Goal: Task Accomplishment & Management: Complete application form

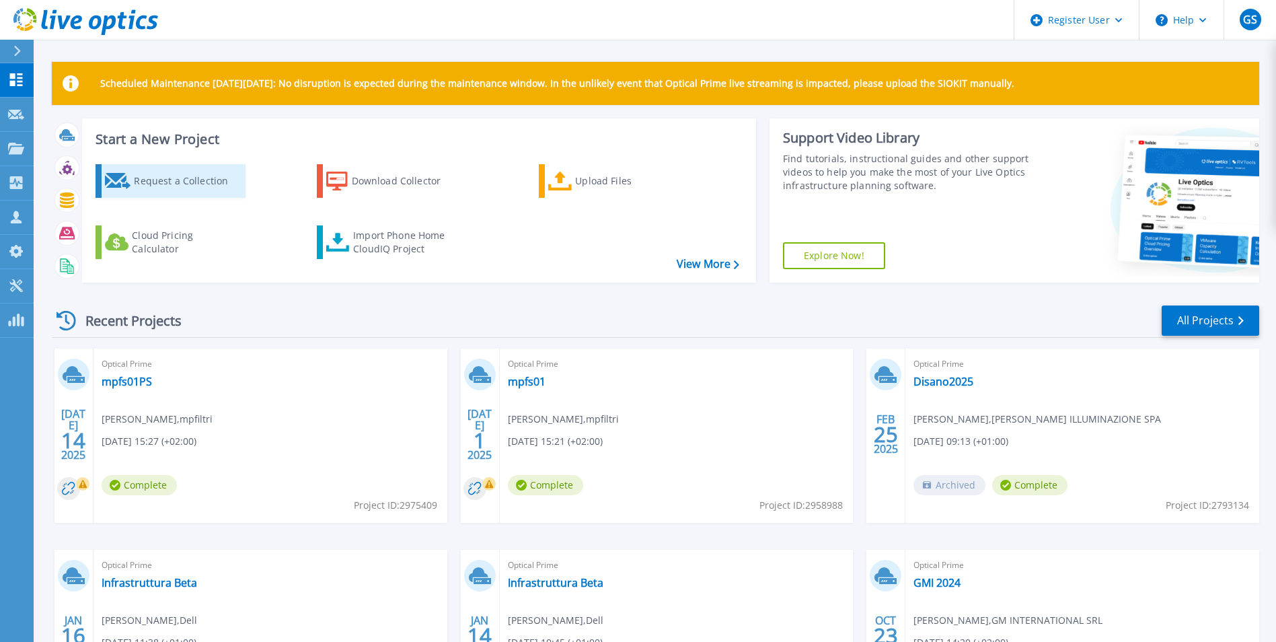
click at [156, 181] on div "Request a Collection" at bounding box center [188, 180] width 108 height 27
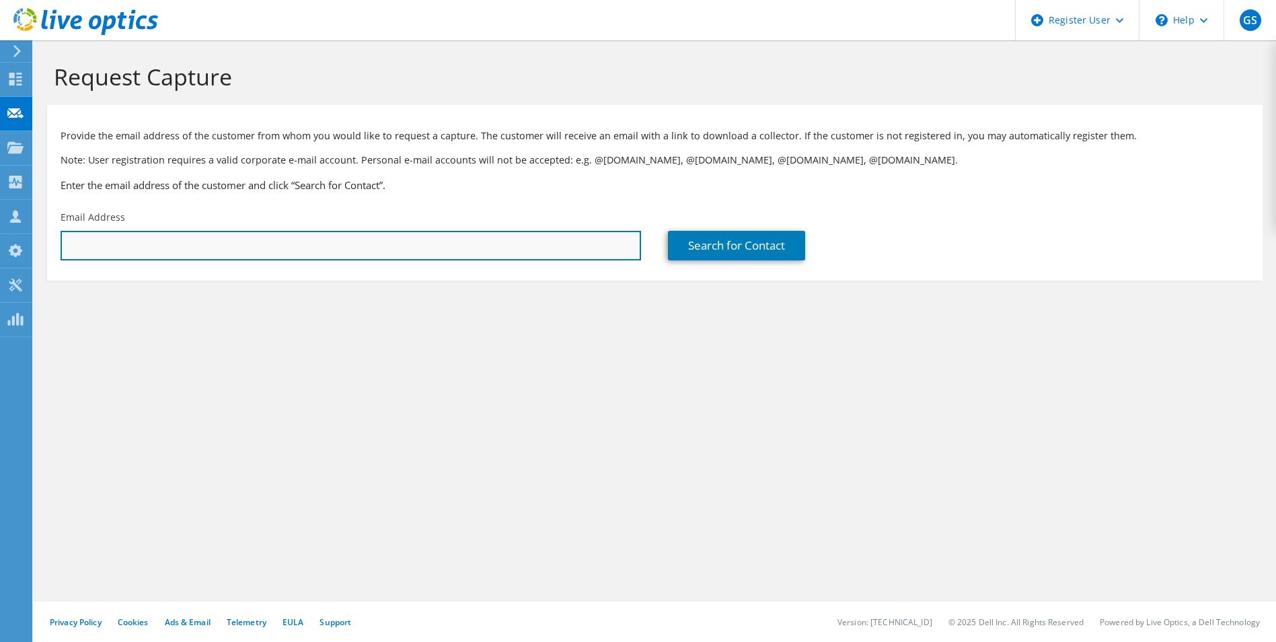
click at [307, 249] on input "text" at bounding box center [351, 246] width 580 height 30
paste input "[PERSON_NAME][EMAIL_ADDRESS][PERSON_NAME][DOMAIN_NAME]>"
type input "[PERSON_NAME][EMAIL_ADDRESS][PERSON_NAME][DOMAIN_NAME]"
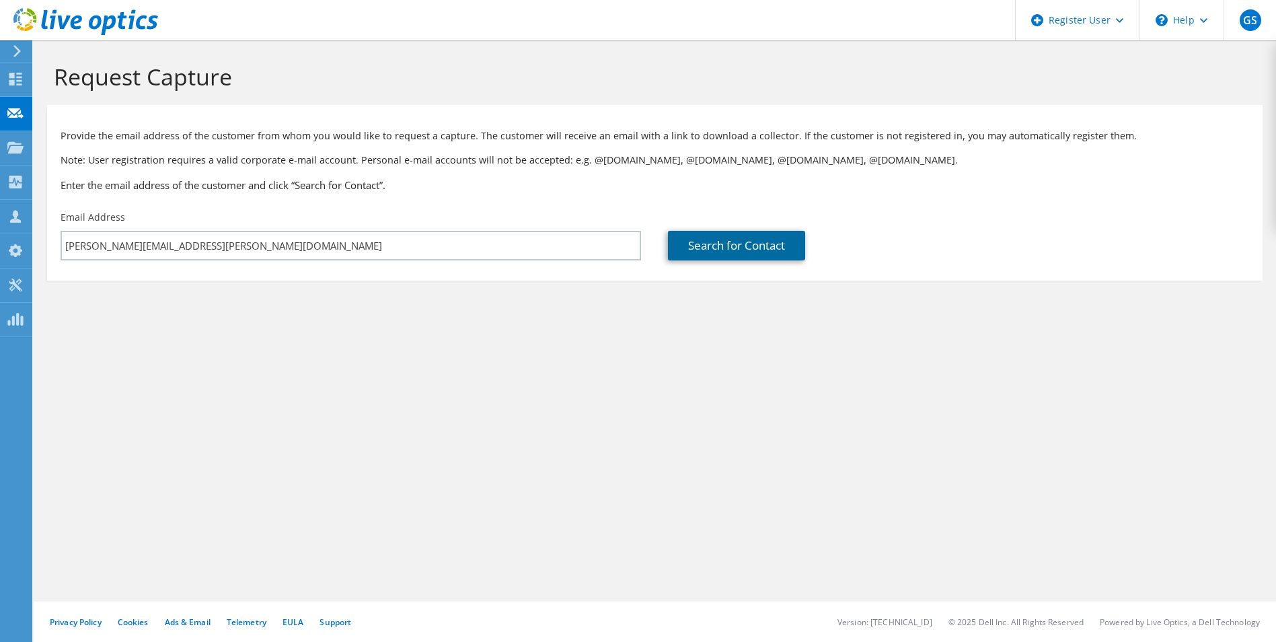
click at [716, 245] on link "Search for Contact" at bounding box center [736, 246] width 137 height 30
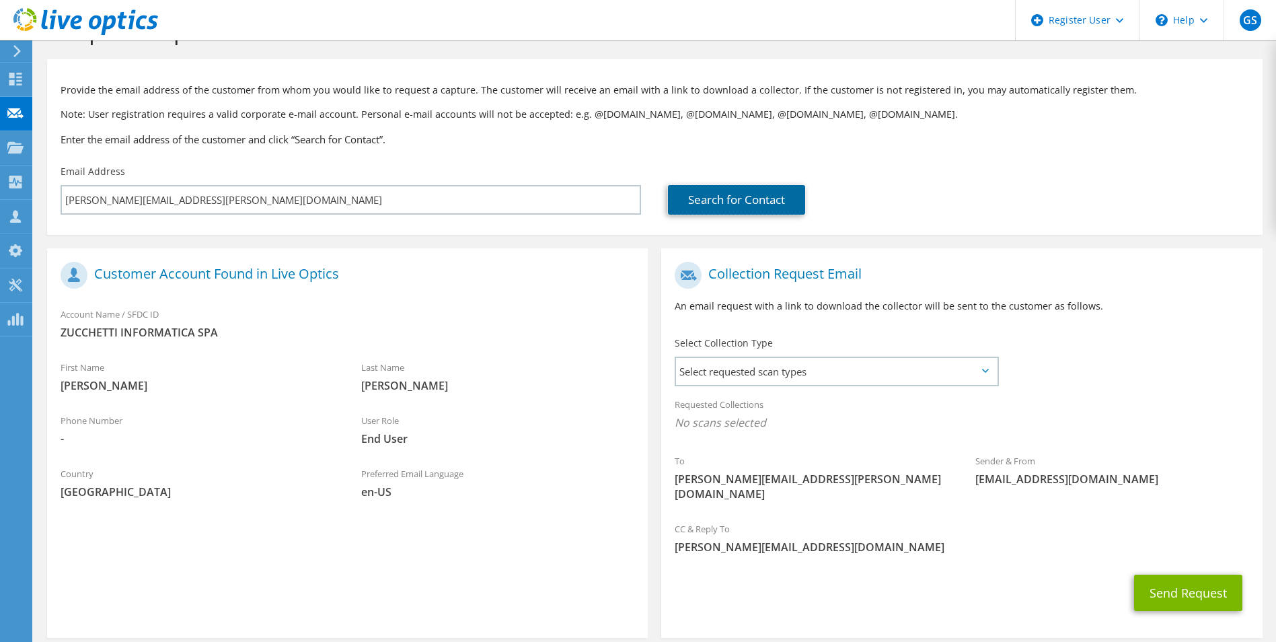
scroll to position [67, 0]
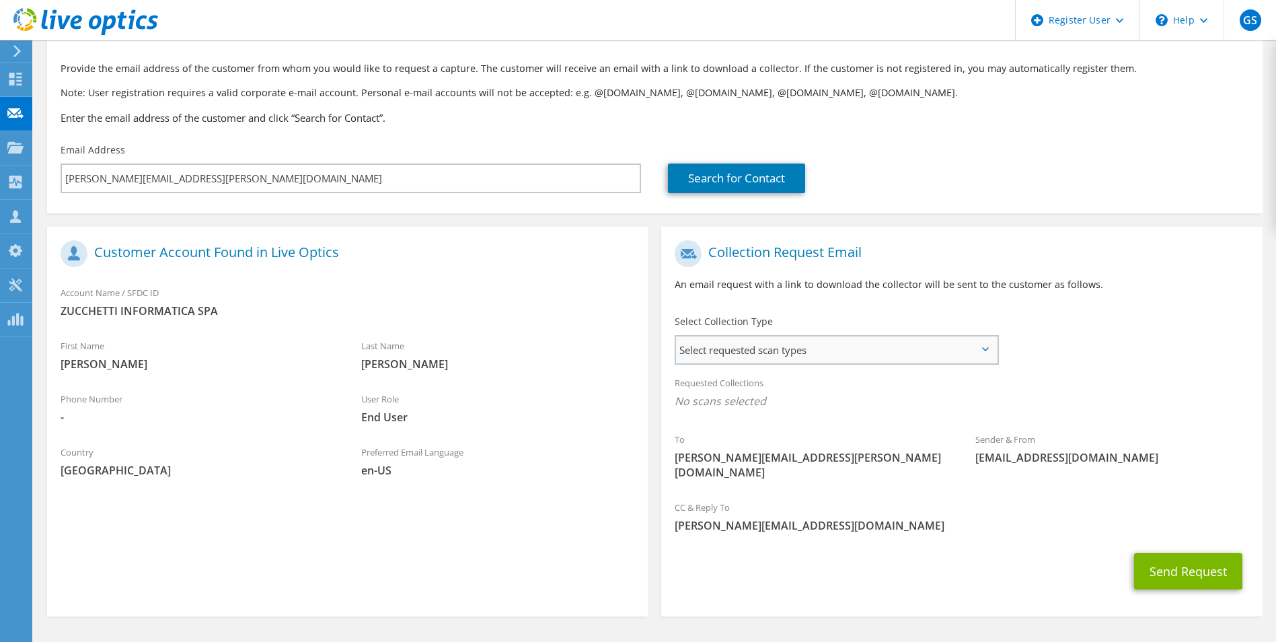
click at [873, 359] on span "Select requested scan types" at bounding box center [836, 349] width 320 height 27
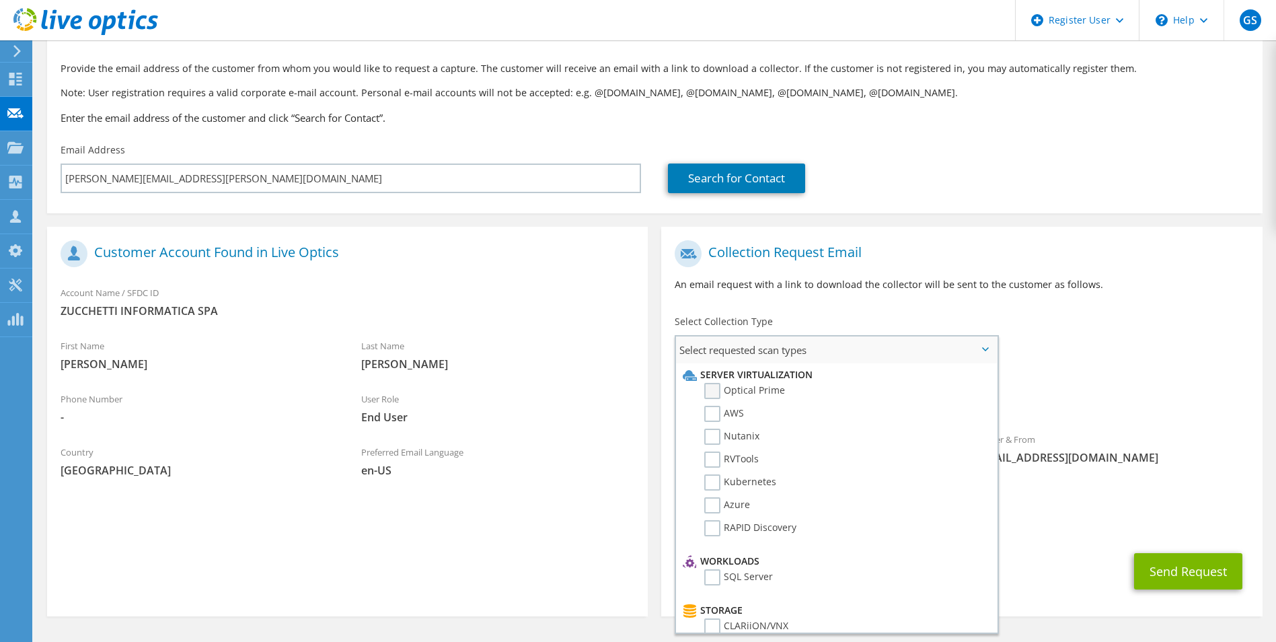
click at [730, 384] on label "Optical Prime" at bounding box center [744, 391] width 81 height 16
click at [0, 0] on input "Optical Prime" at bounding box center [0, 0] width 0 height 0
click at [983, 346] on span "Select requested scan types" at bounding box center [836, 349] width 320 height 27
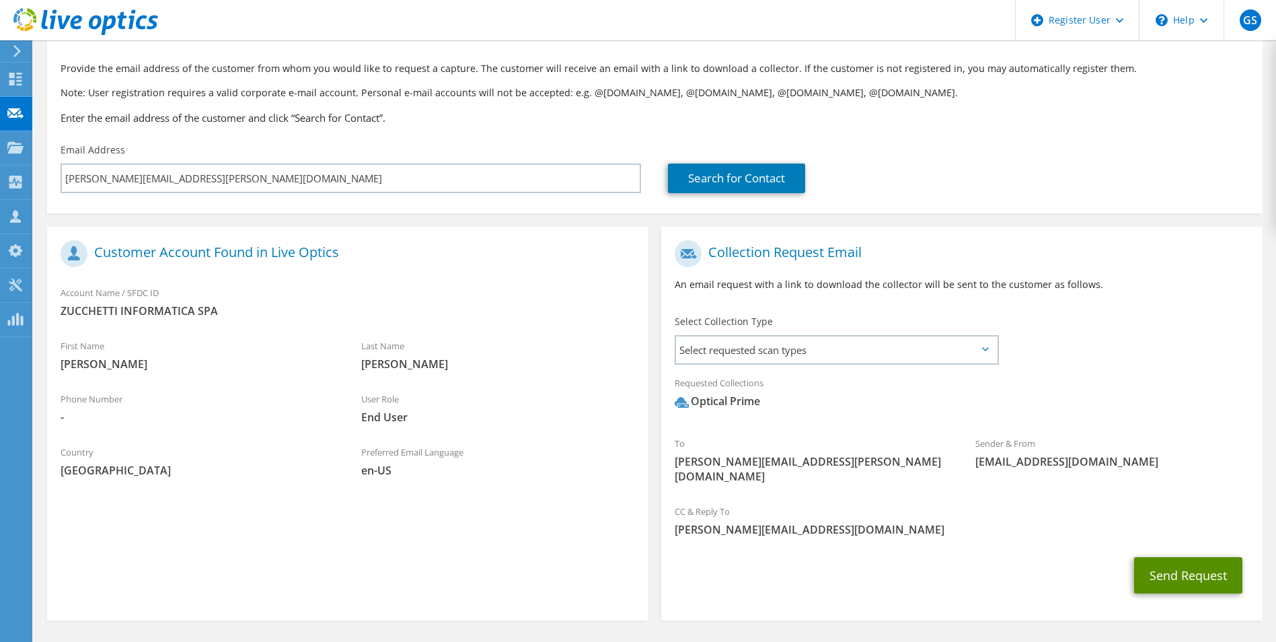
click at [1178, 566] on button "Send Request" at bounding box center [1188, 575] width 108 height 36
